Goal: Navigation & Orientation: Find specific page/section

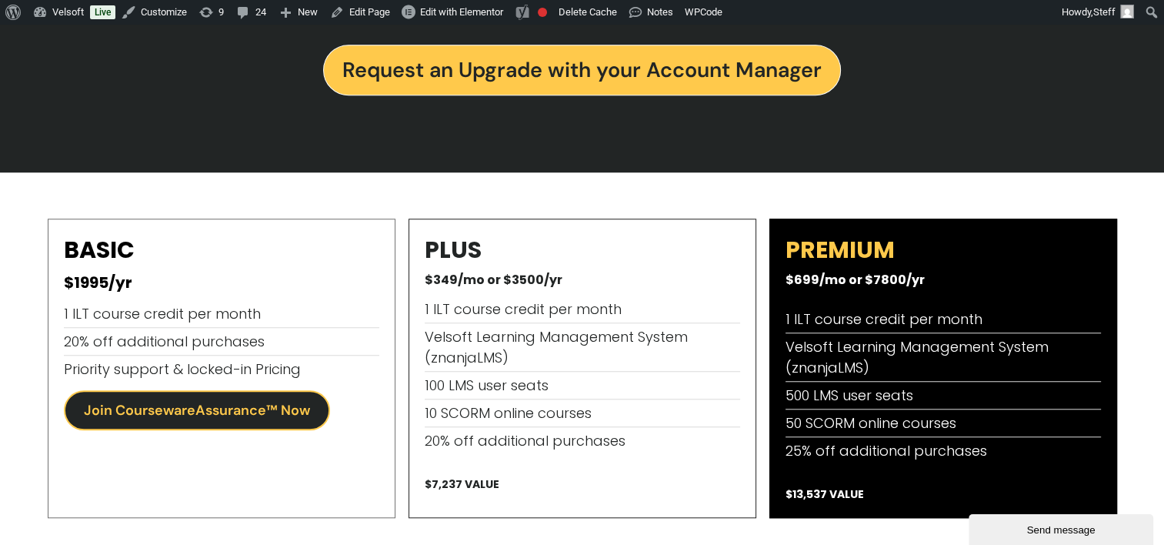
scroll to position [1314, 0]
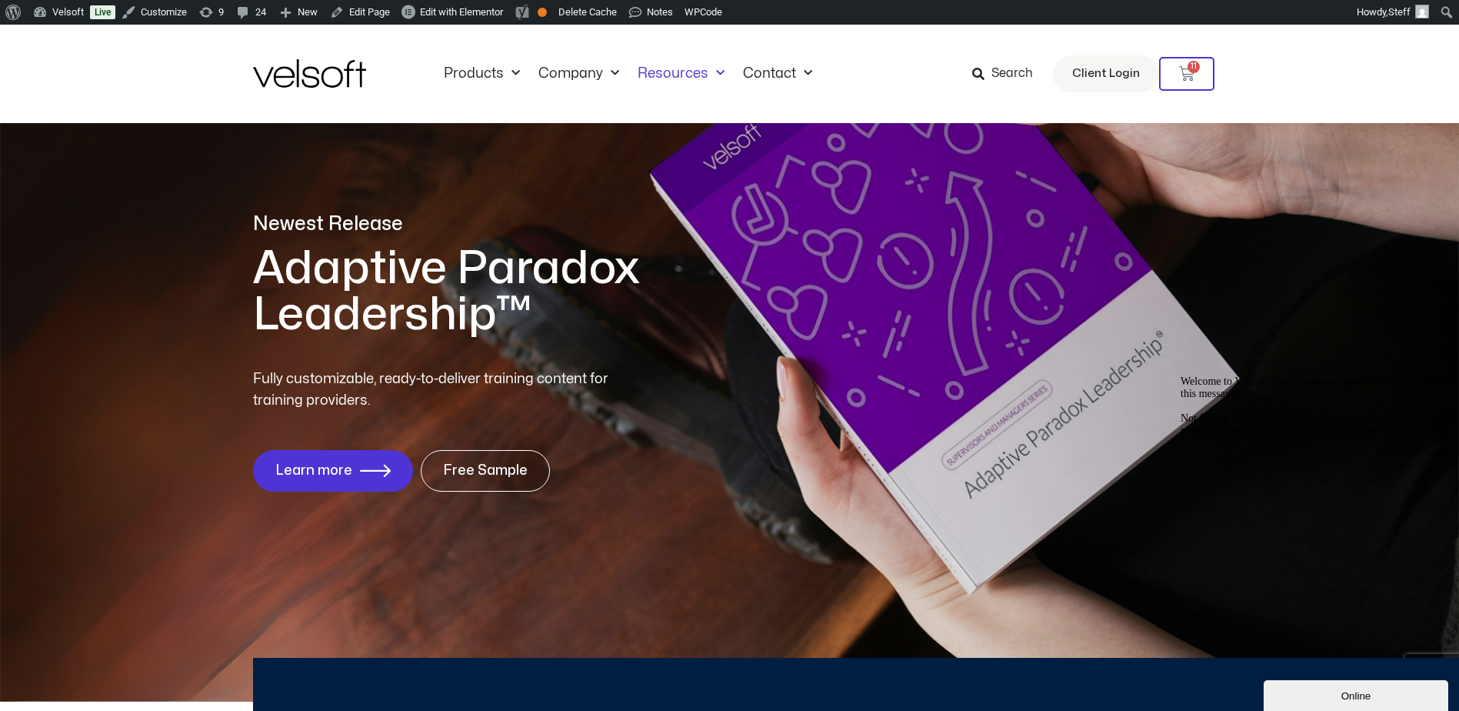
click at [709, 78] on span "Menu" at bounding box center [717, 73] width 16 height 25
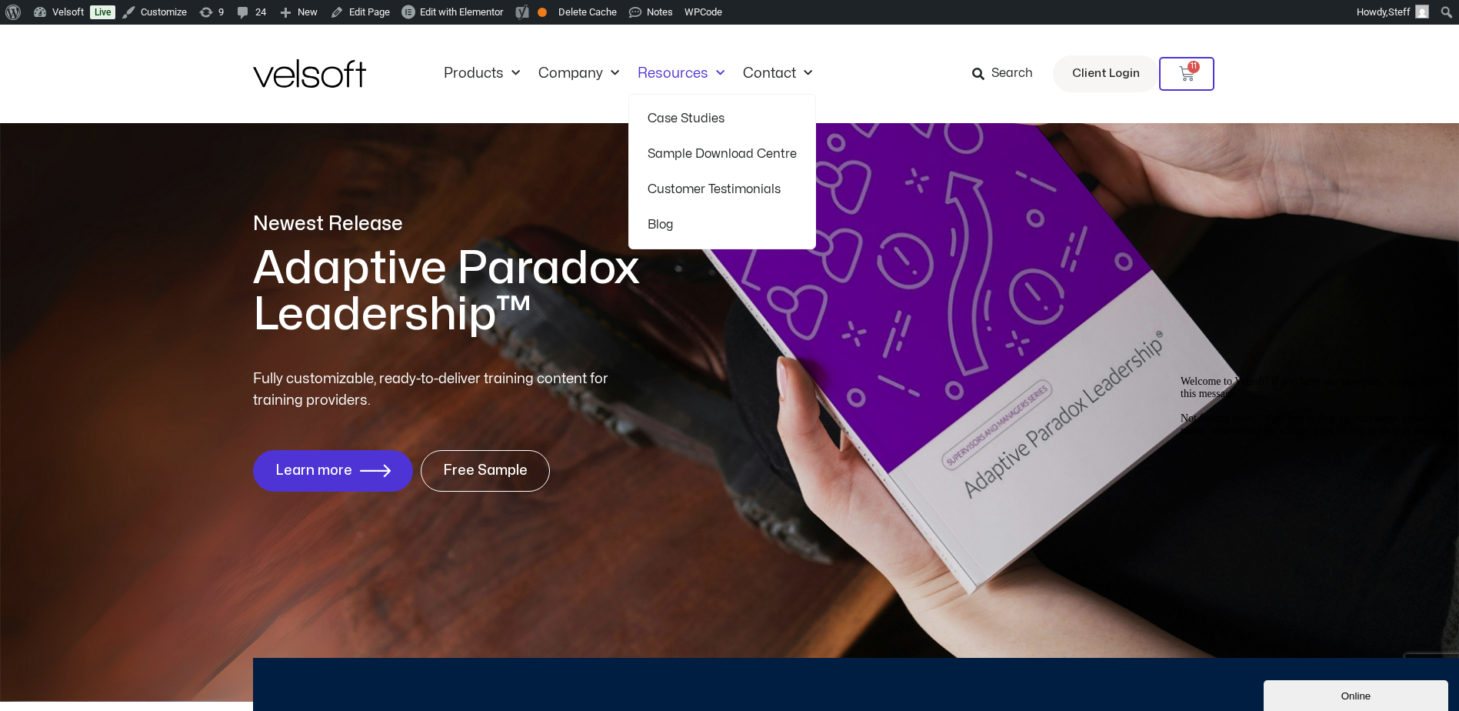
click at [649, 219] on link "Blog" at bounding box center [722, 224] width 149 height 35
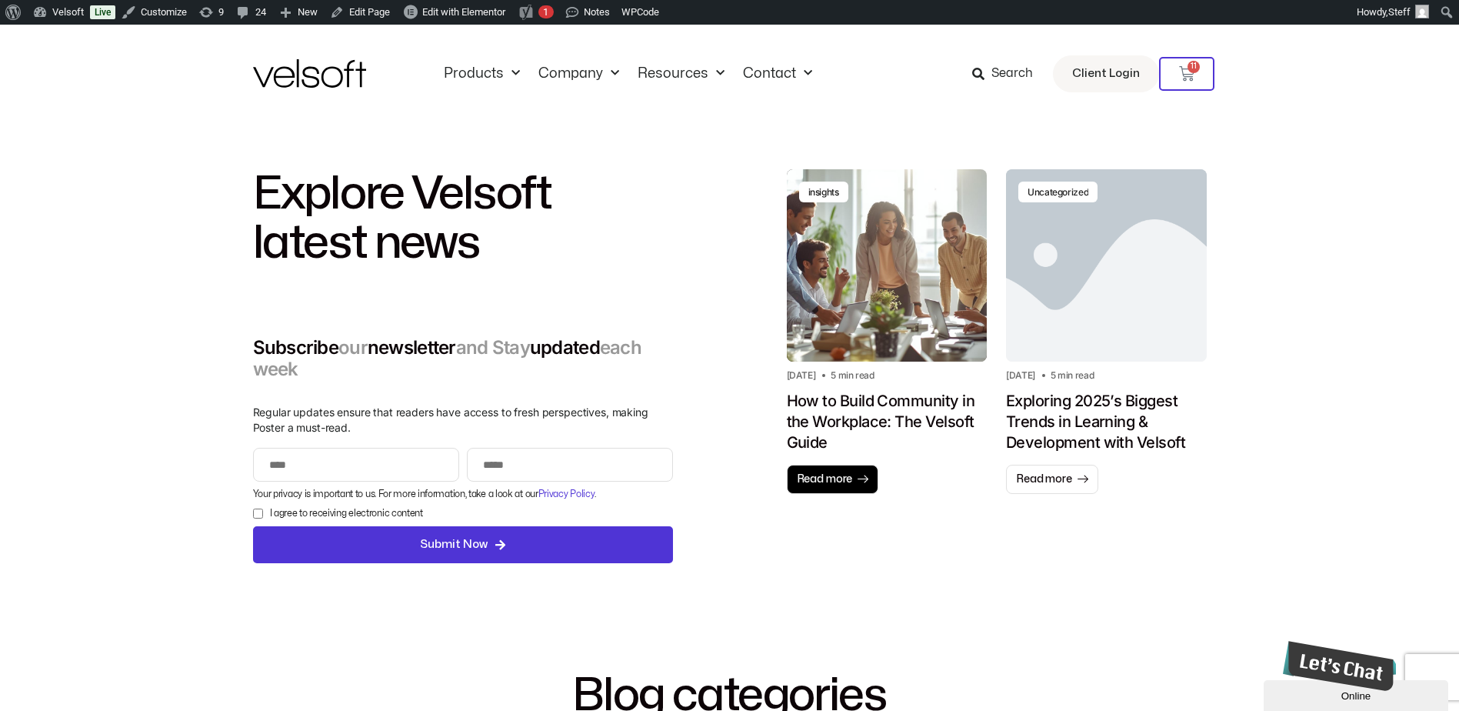
click at [831, 472] on span "Read more" at bounding box center [825, 479] width 56 height 15
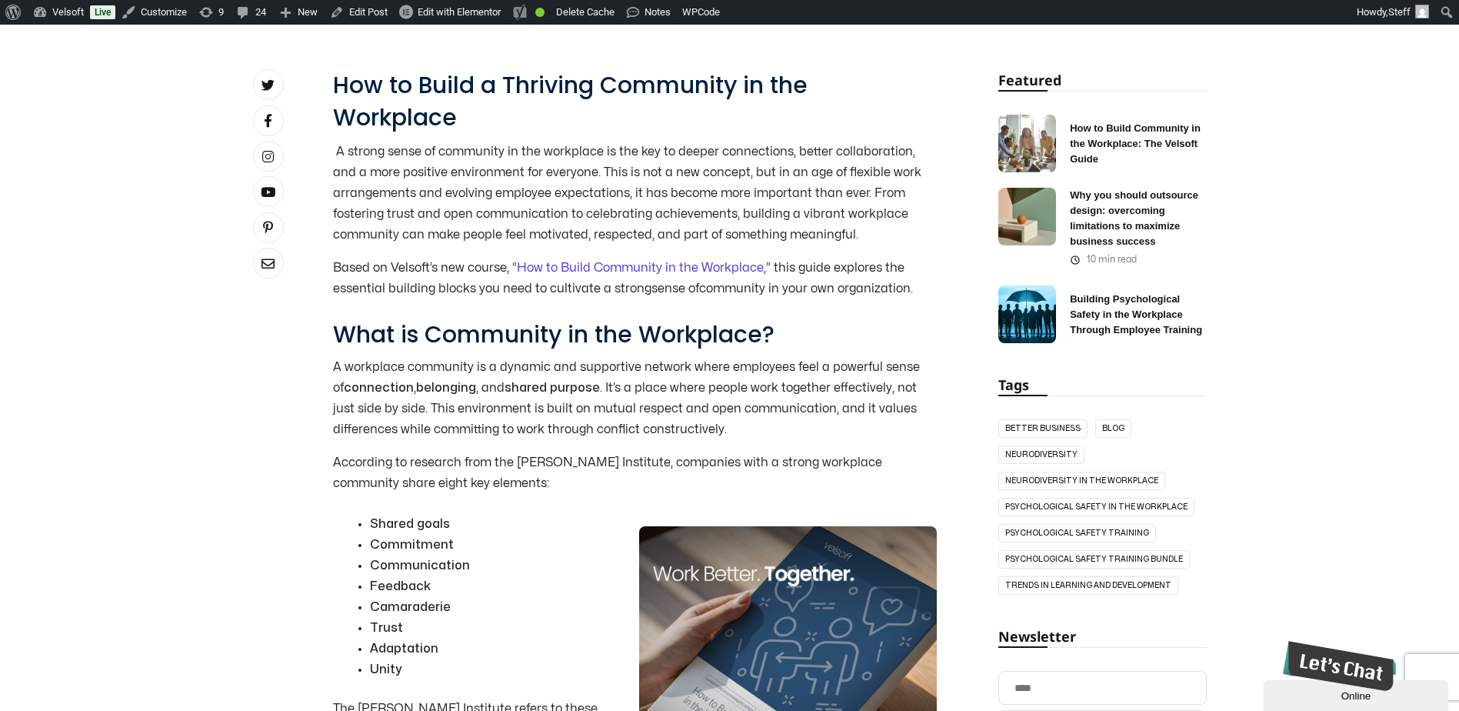
scroll to position [923, 0]
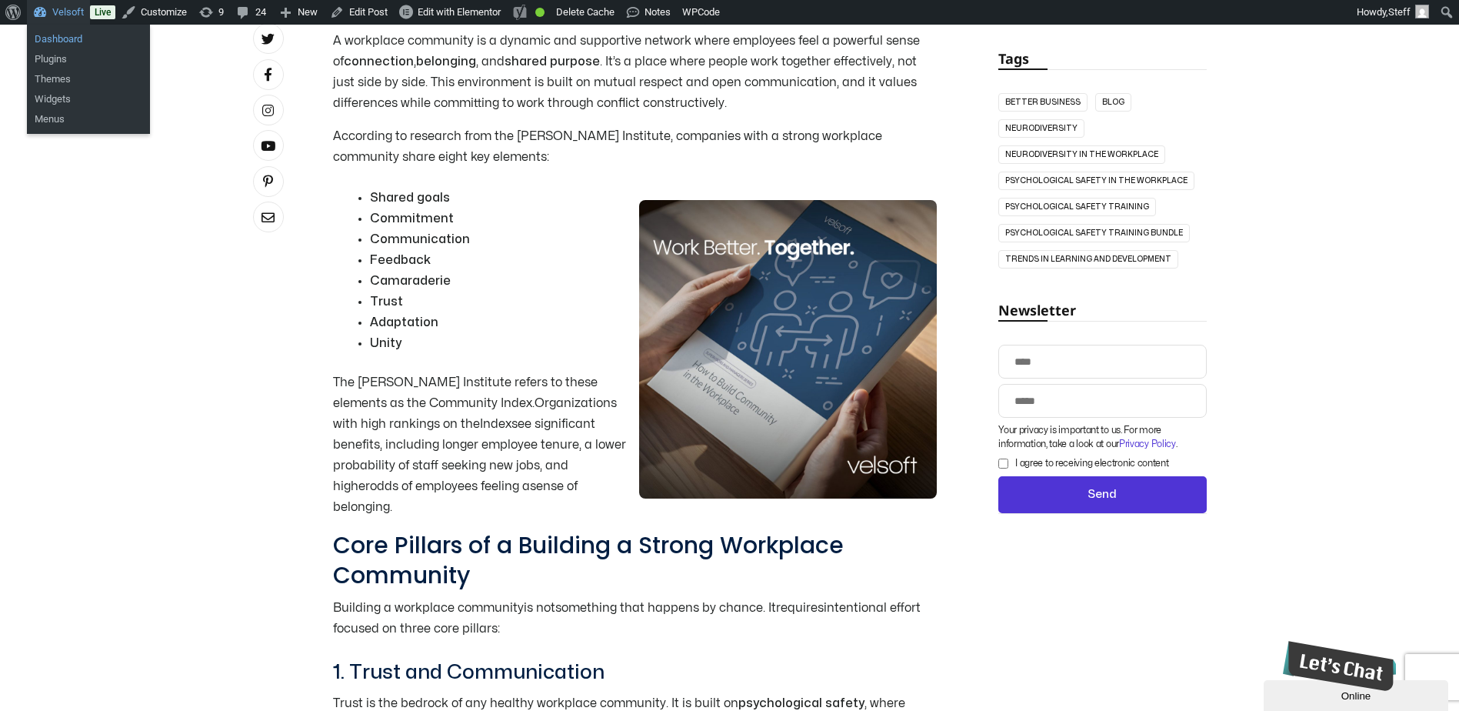
click at [48, 38] on link "Dashboard" at bounding box center [88, 39] width 123 height 20
